Goal: Browse casually: Explore the website without a specific task or goal

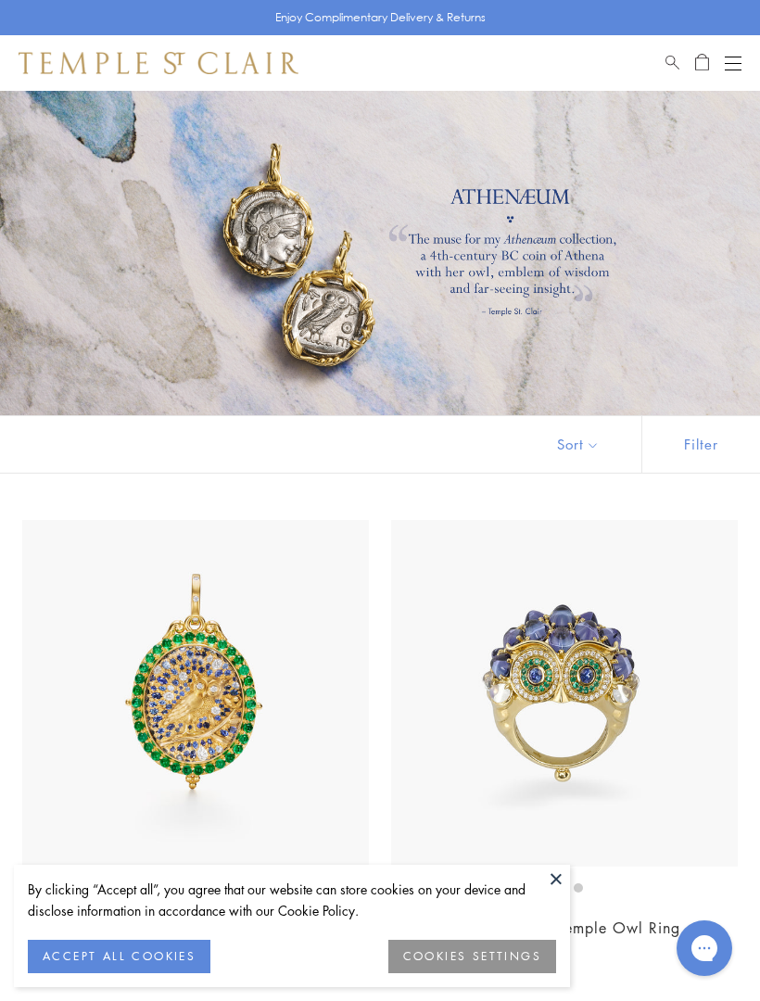
click at [509, 256] on div at bounding box center [380, 253] width 760 height 325
click at [499, 257] on div at bounding box center [380, 253] width 760 height 325
click at [352, 320] on div at bounding box center [380, 253] width 760 height 325
click at [560, 883] on button at bounding box center [556, 879] width 28 height 28
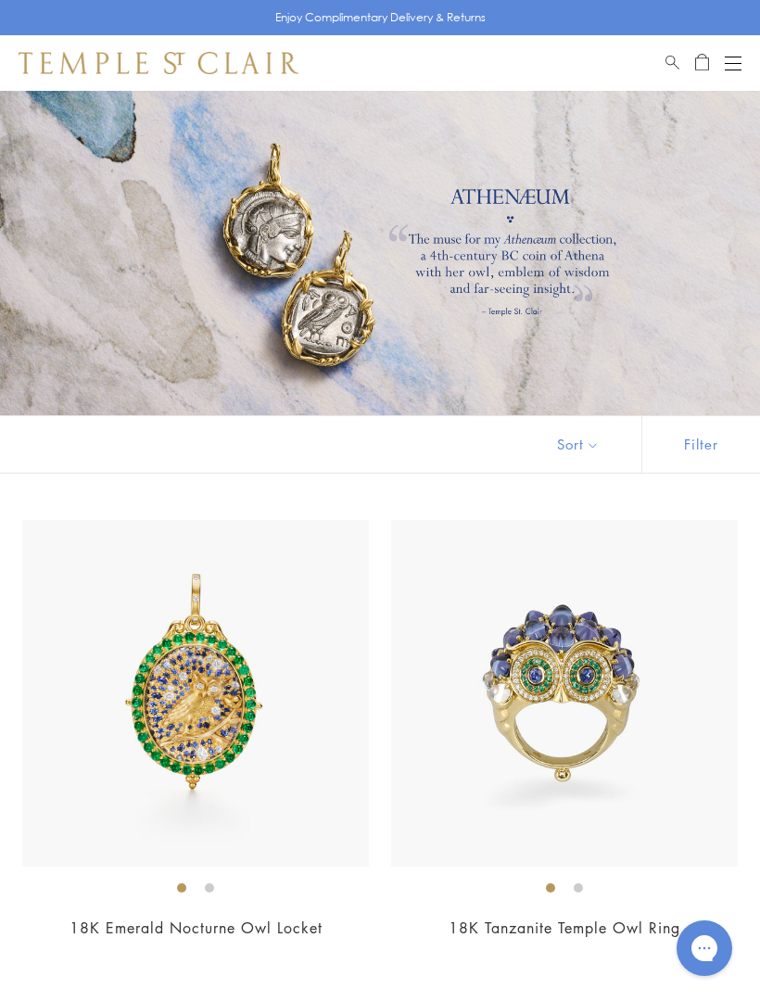
click at [336, 310] on div at bounding box center [380, 253] width 760 height 325
click at [484, 266] on div at bounding box center [380, 253] width 760 height 325
